Goal: Find specific page/section: Find specific page/section

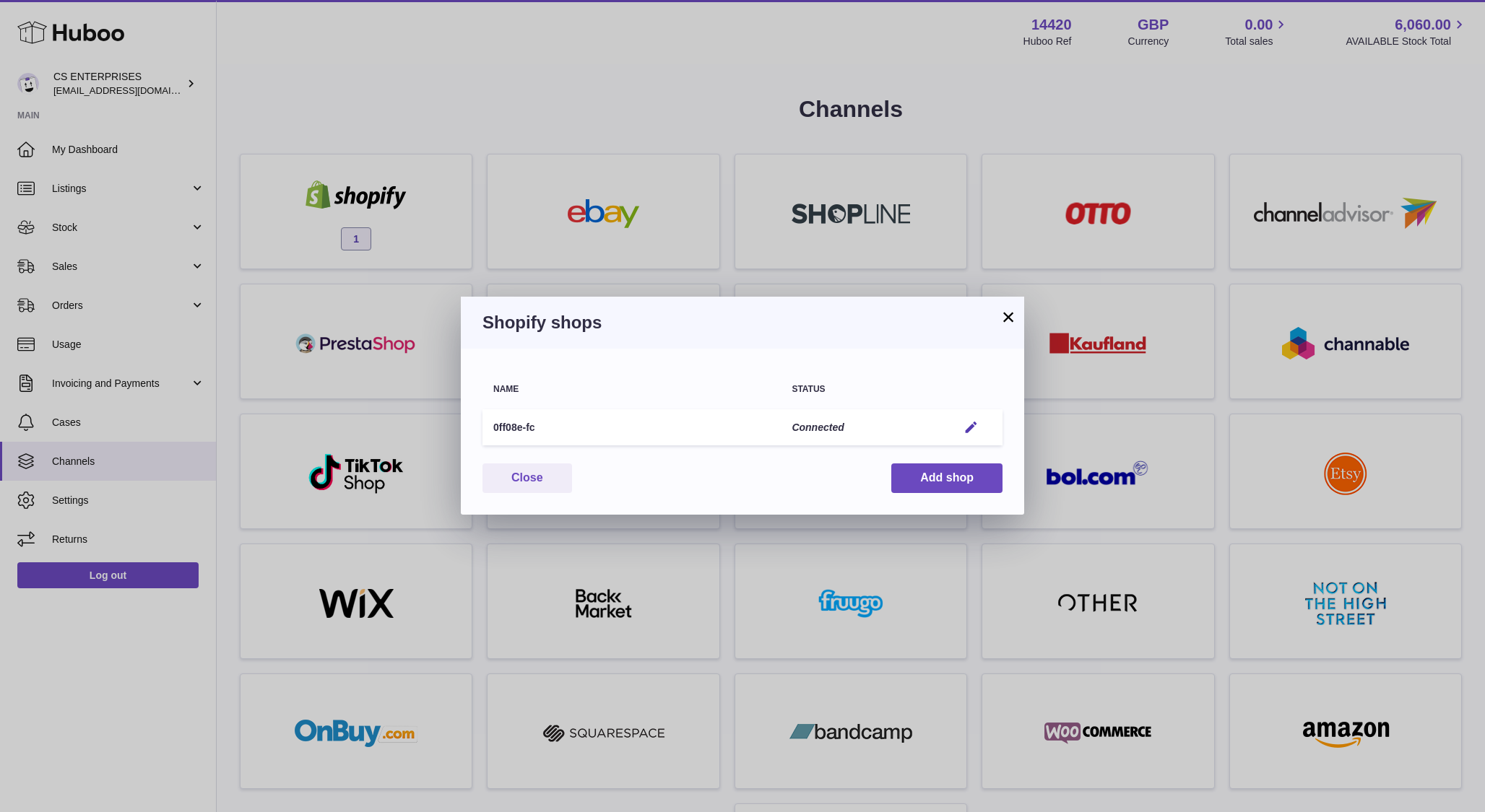
click at [1011, 319] on button "×" at bounding box center [1008, 316] width 18 height 18
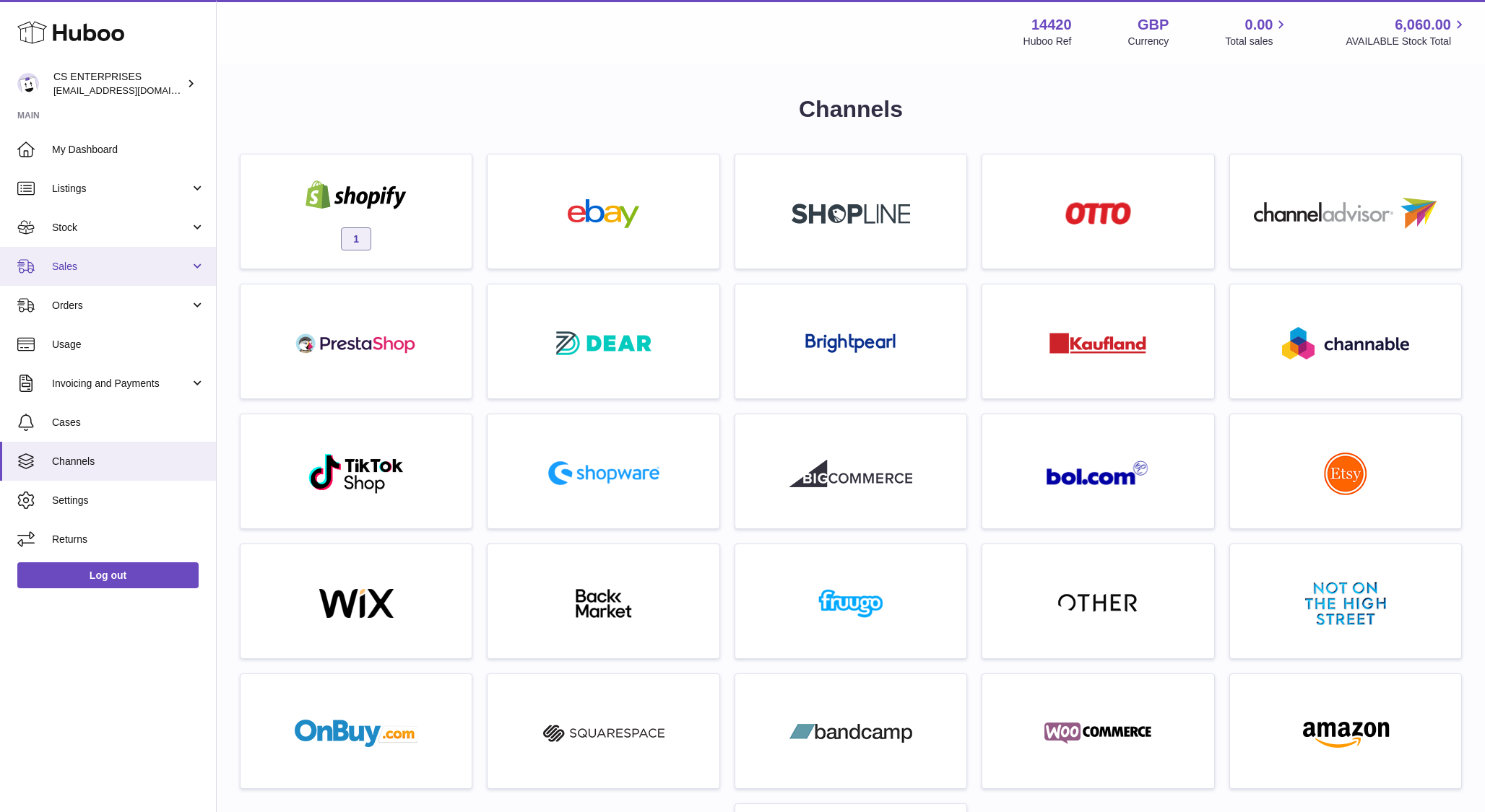
click at [94, 270] on span "Sales" at bounding box center [120, 266] width 138 height 13
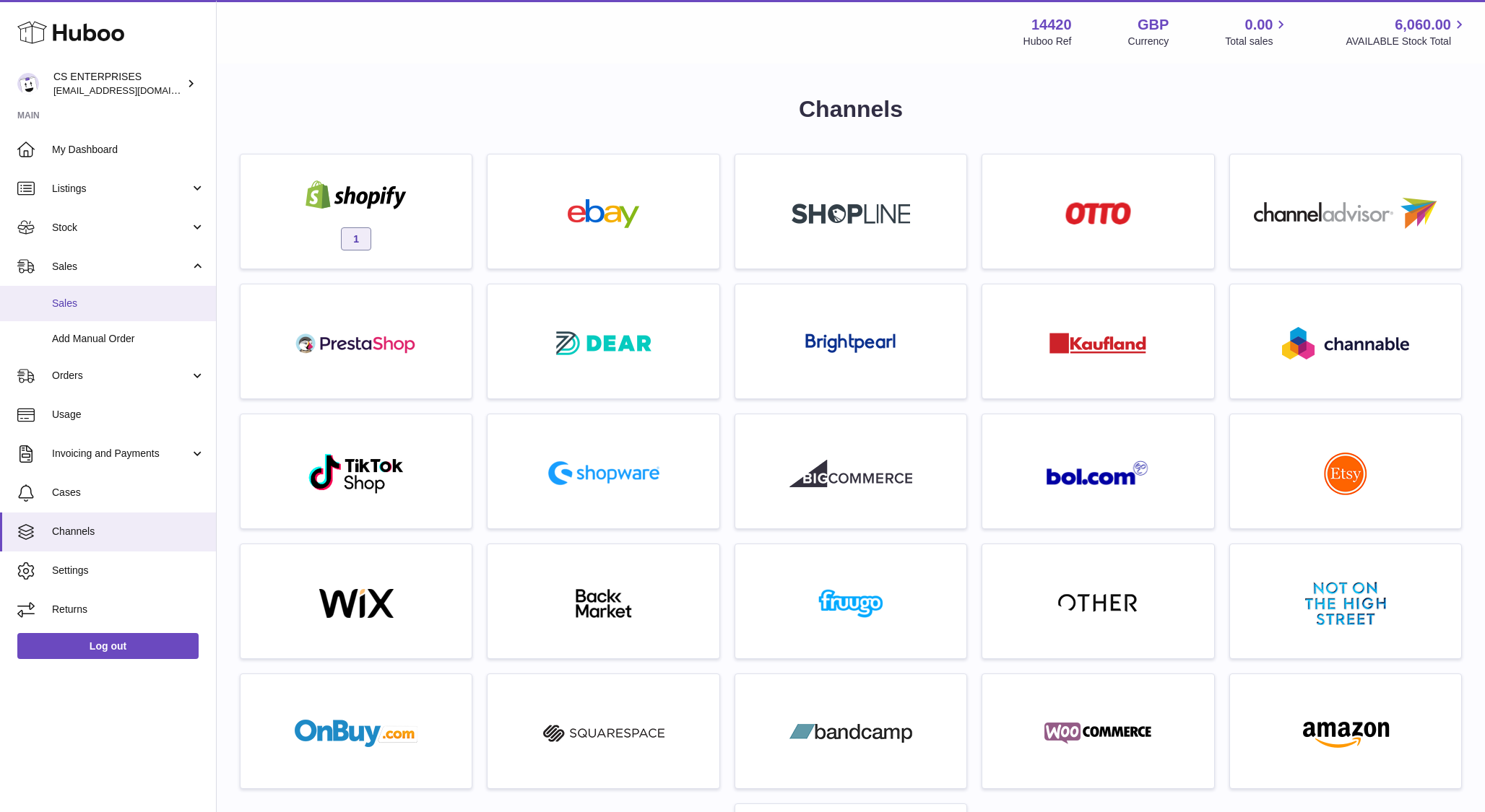
click at [89, 306] on span "Sales" at bounding box center [128, 304] width 153 height 13
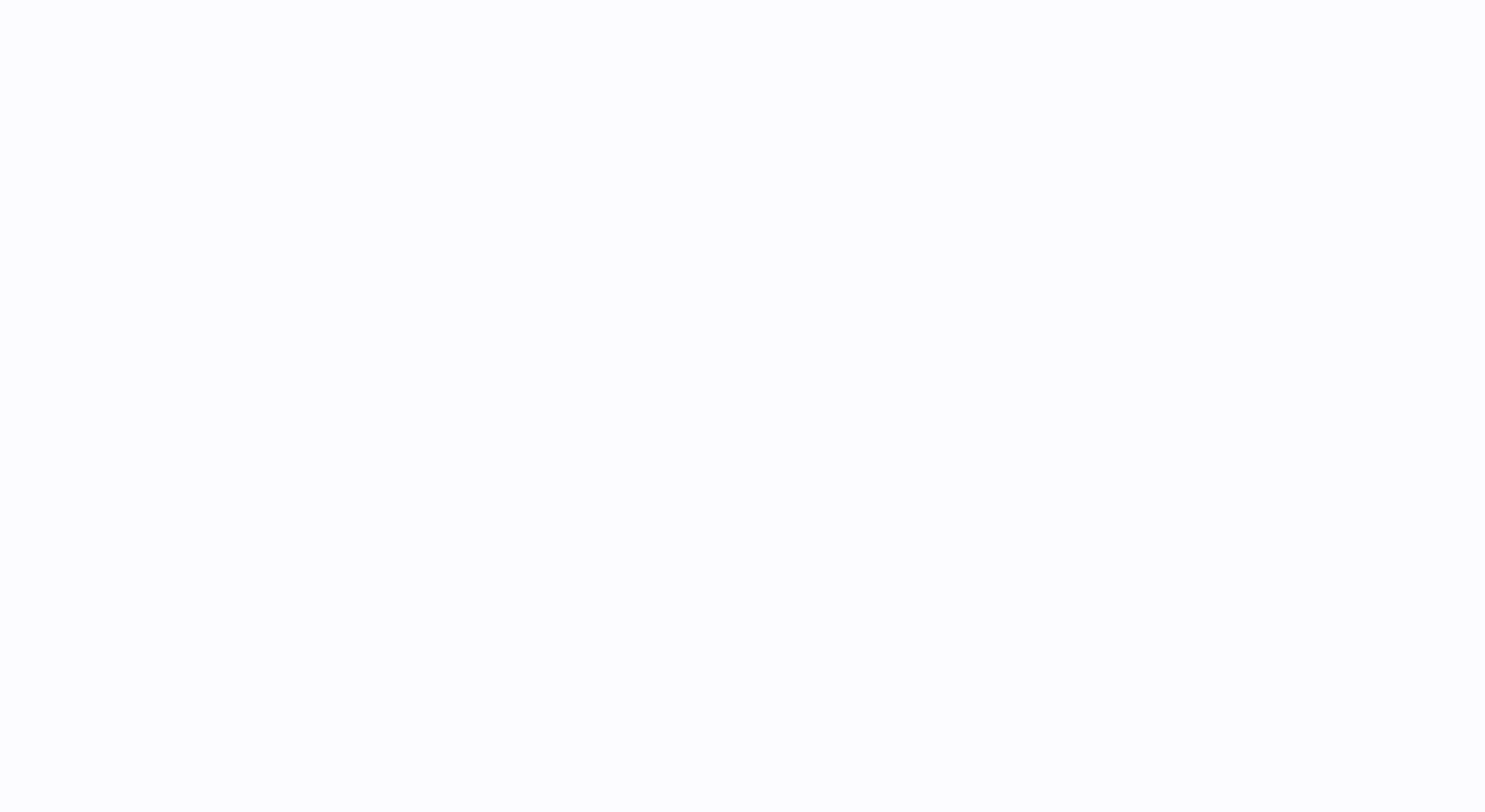
click at [98, 382] on div at bounding box center [742, 406] width 1485 height 812
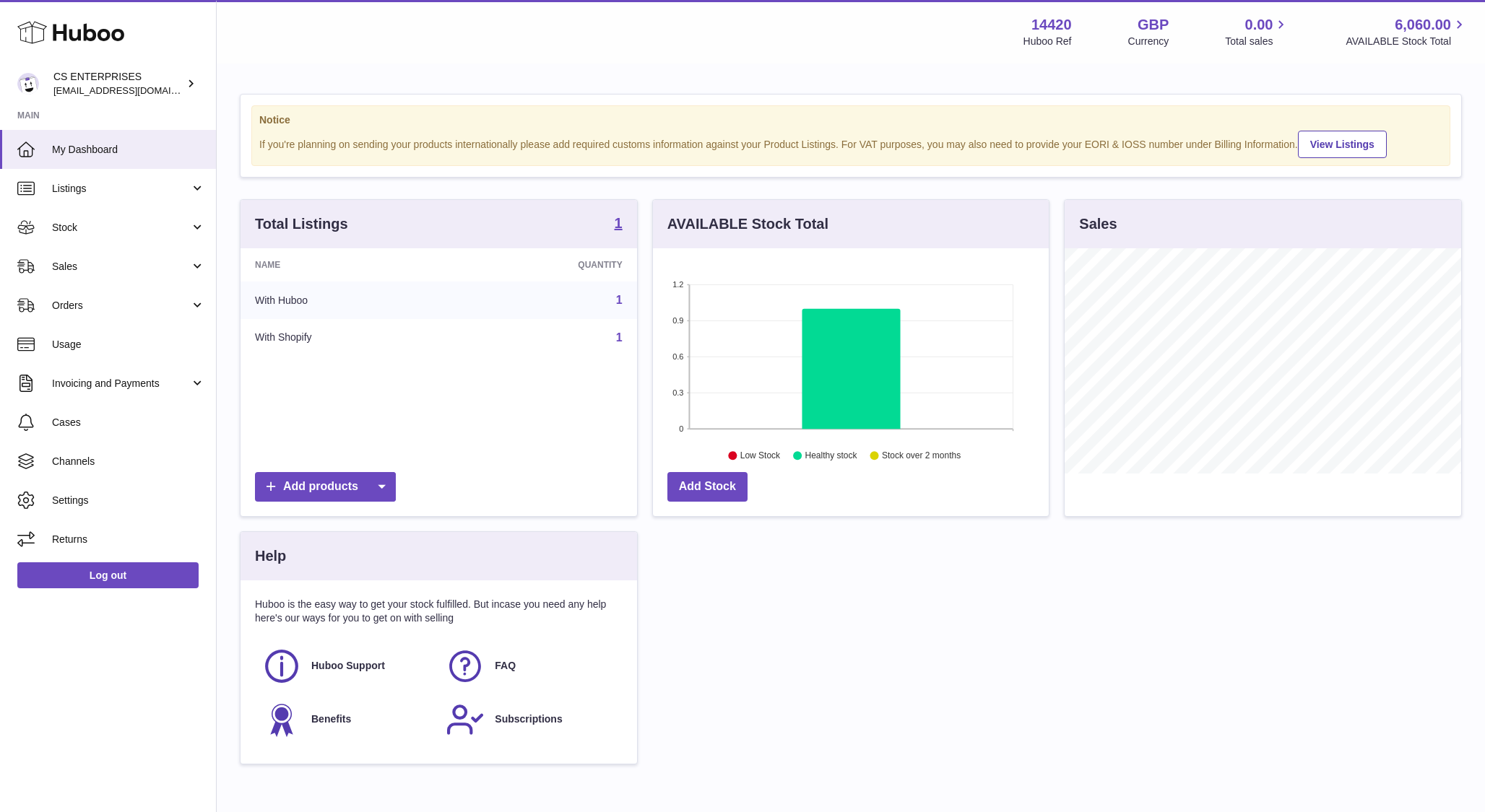
scroll to position [225, 397]
